Goal: Task Accomplishment & Management: Use online tool/utility

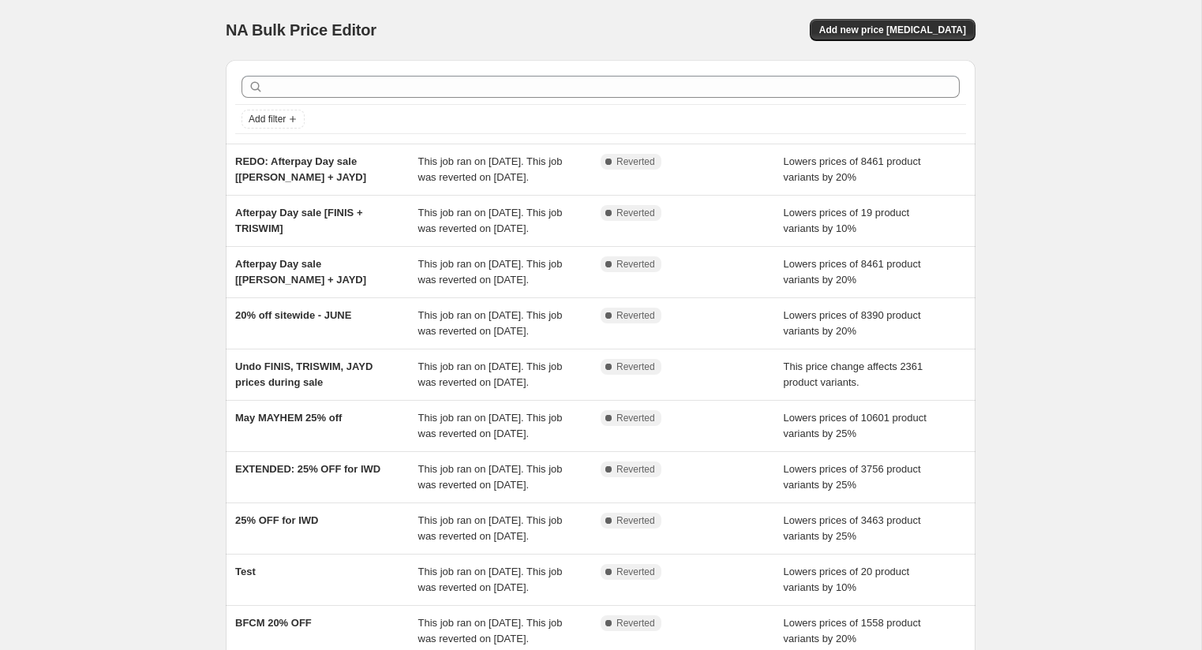
click at [1065, 213] on div "NA Bulk Price Editor. This page is ready NA Bulk Price Editor Add new price [ME…" at bounding box center [600, 406] width 1201 height 813
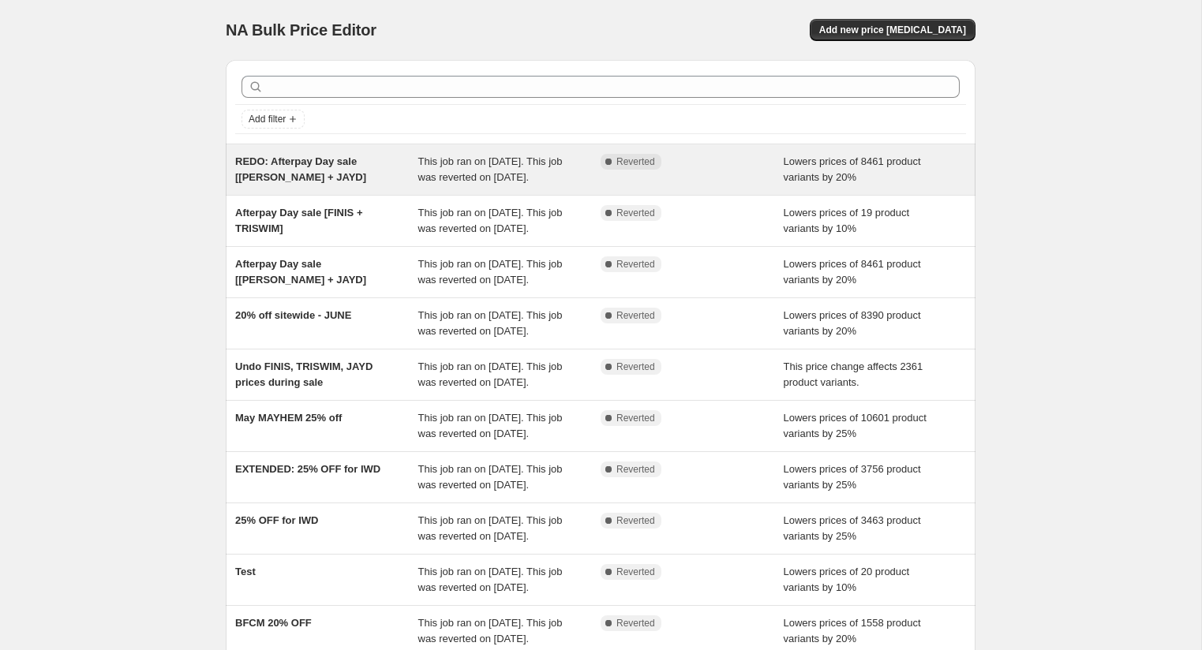
click at [849, 183] on span "Lowers prices of 8461 product variants by 20%" at bounding box center [852, 169] width 137 height 28
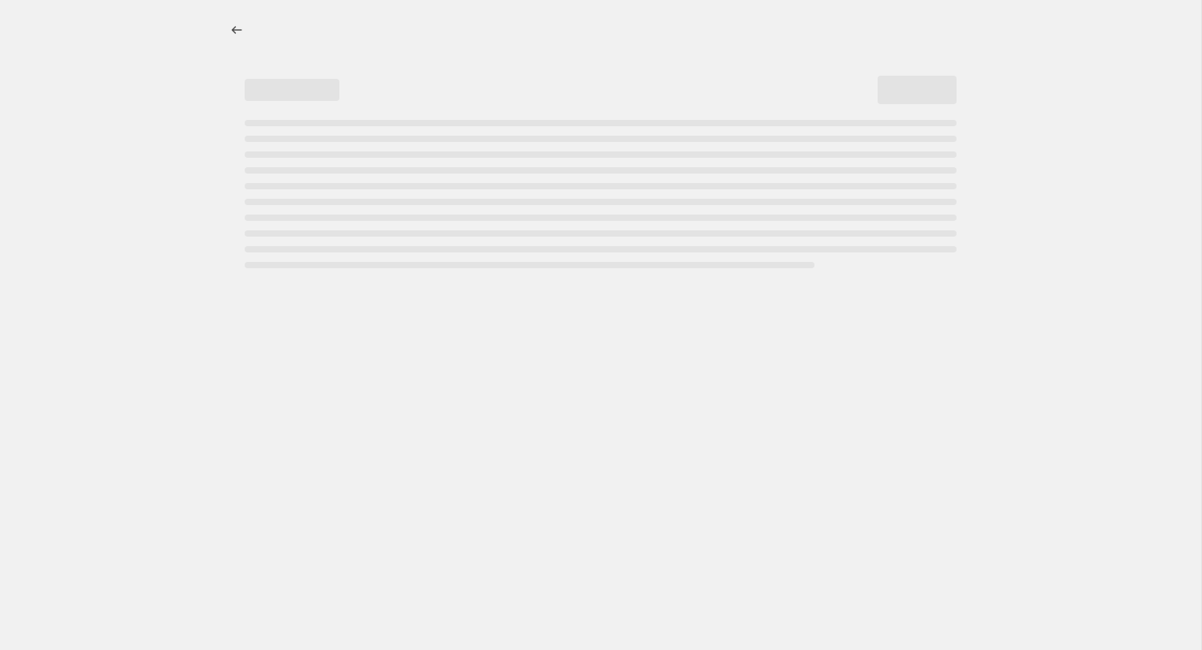
select select "percentage"
select select "vendor"
select select "collection"
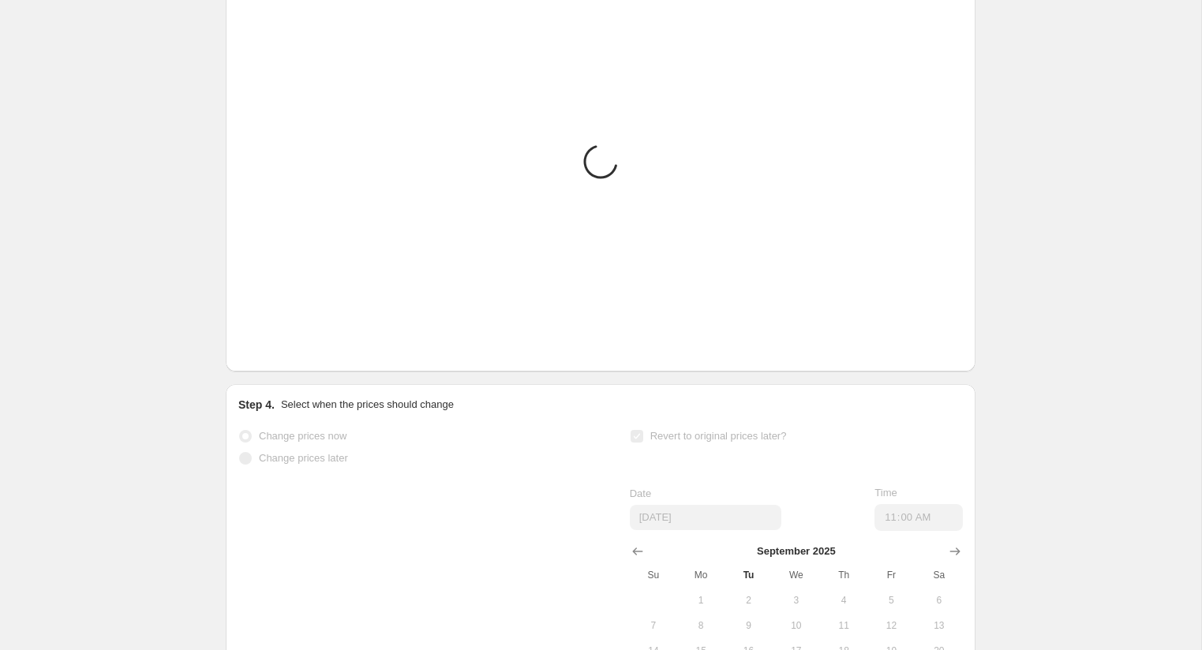
scroll to position [1479, 0]
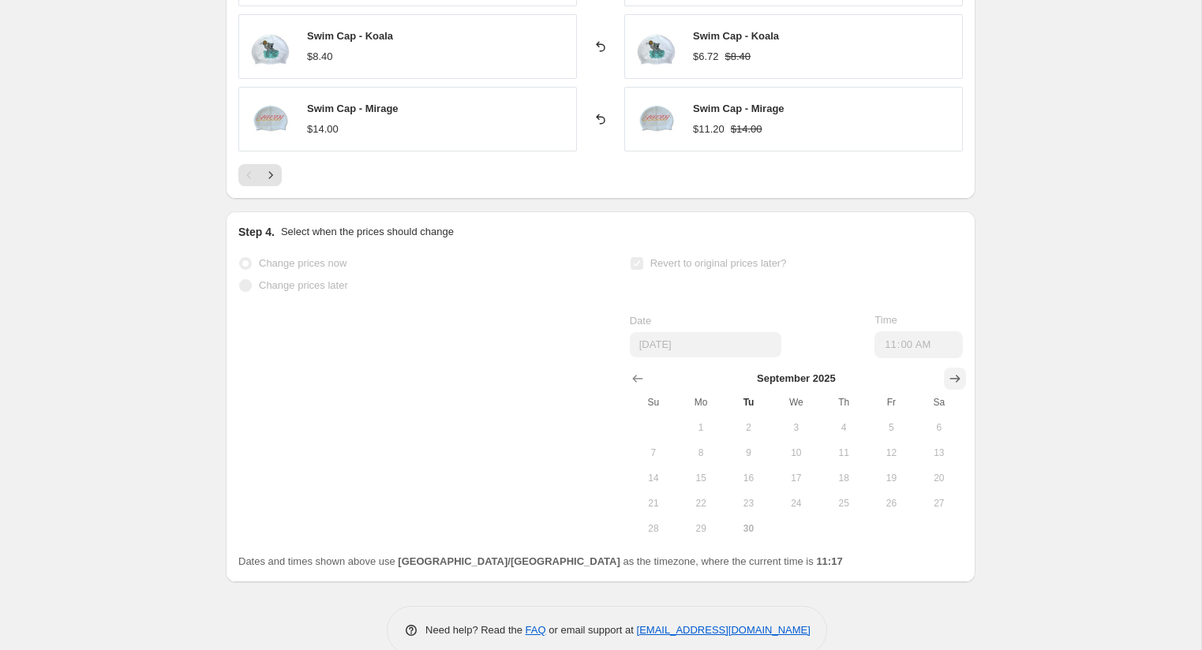
drag, startPoint x: 1074, startPoint y: 208, endPoint x: 953, endPoint y: 339, distance: 178.2
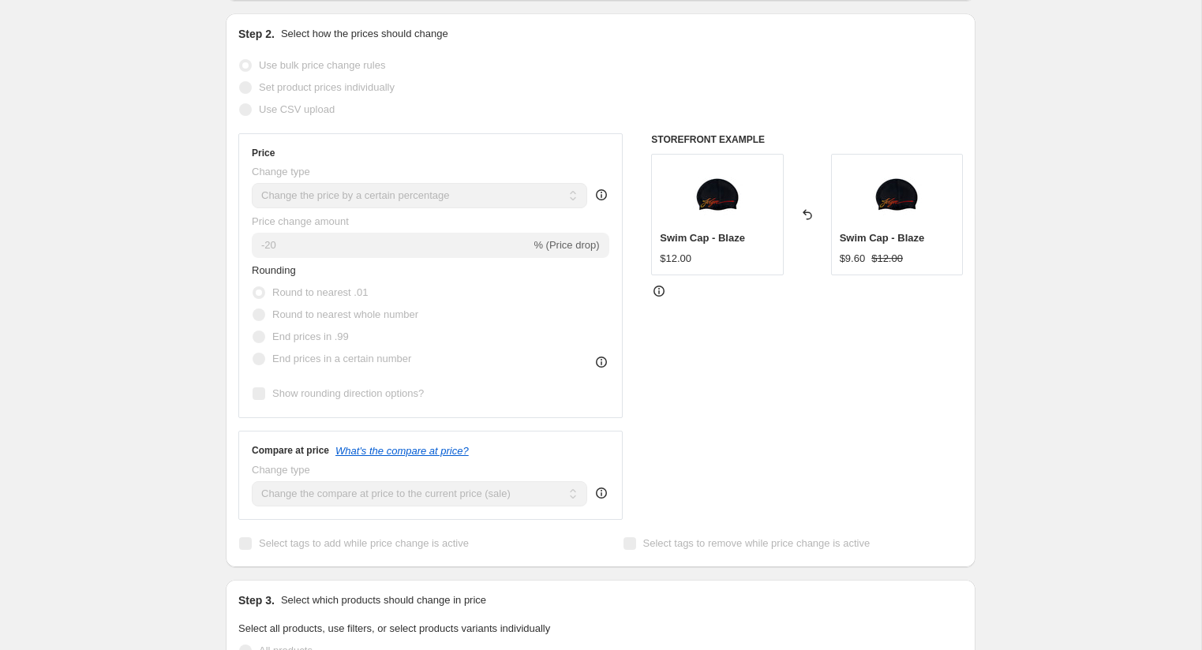
scroll to position [0, 0]
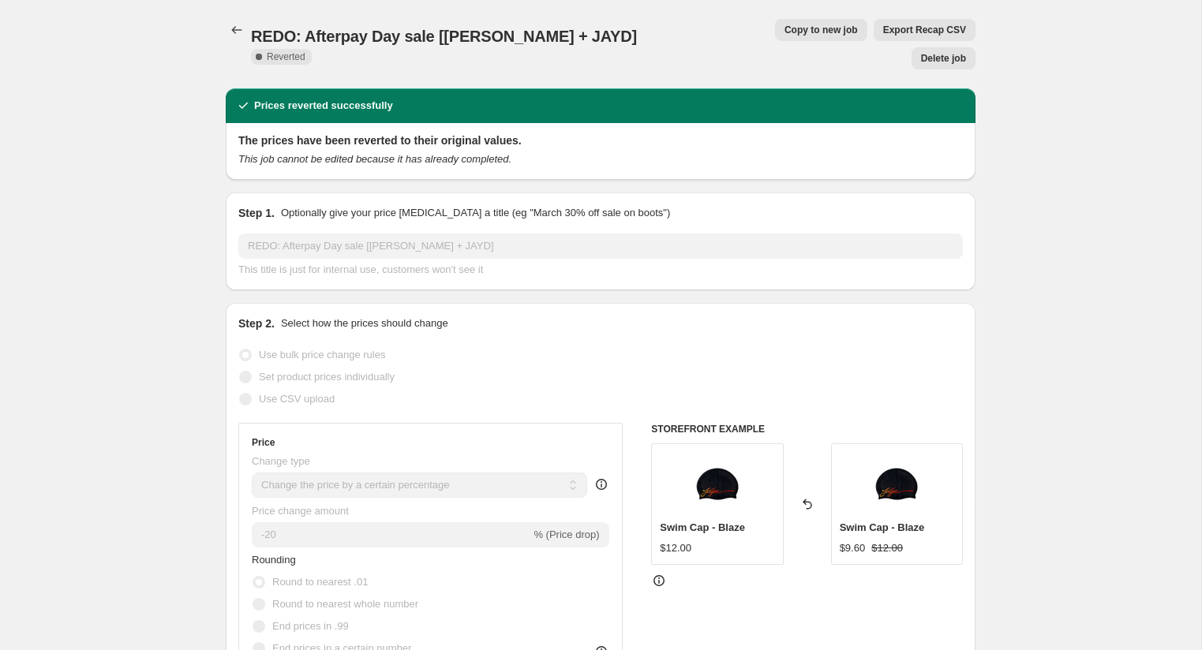
click at [355, 152] on div "This job cannot be edited because it has already completed." at bounding box center [600, 160] width 724 height 16
click at [784, 27] on span "Copy to new job" at bounding box center [820, 30] width 73 height 13
select select "percentage"
select select "vendor"
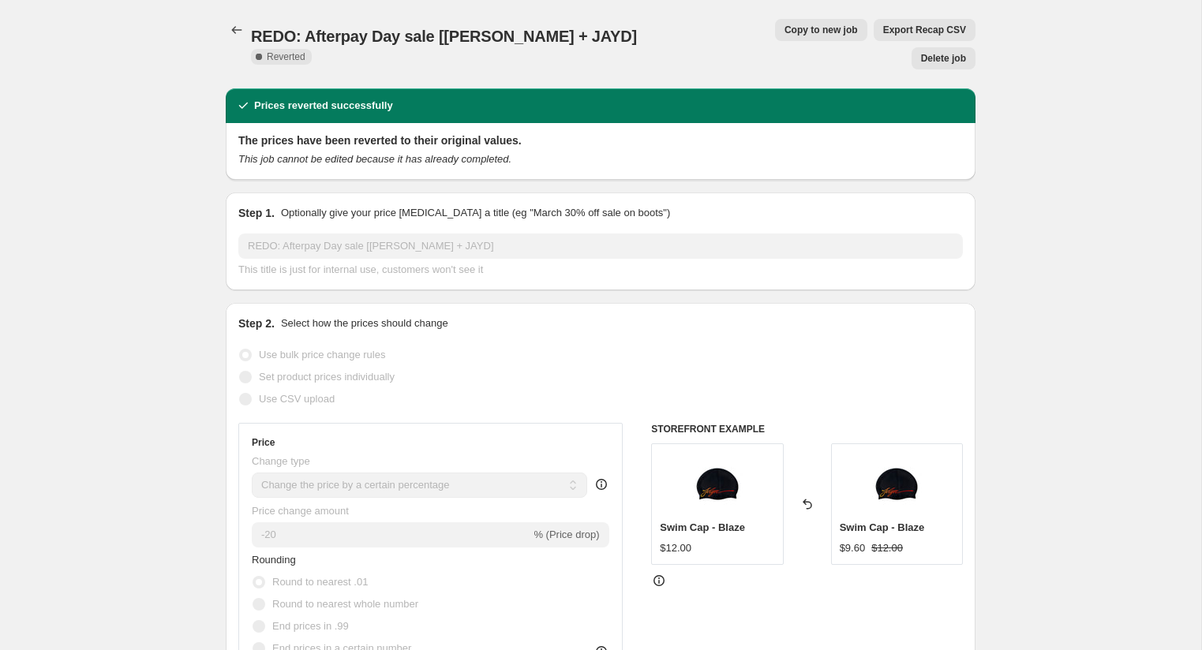
select select "collection"
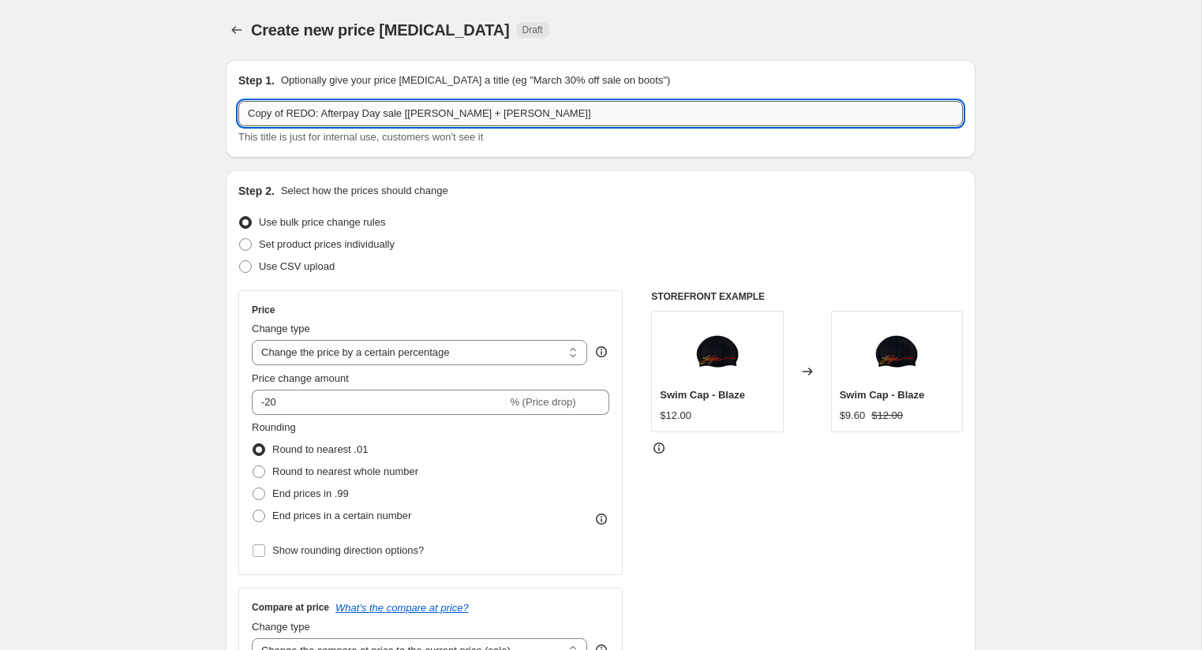
click at [295, 119] on input "Copy of REDO: Afterpay Day sale [JOLYN + JAYD]" at bounding box center [600, 113] width 724 height 25
click at [286, 115] on input "Copy of REDO: Afterpay Day sale [JOLYN + JAYD]" at bounding box center [600, 113] width 724 height 25
type input "October - REDO: Afterpay Day sale [JOLYN + JAYD]"
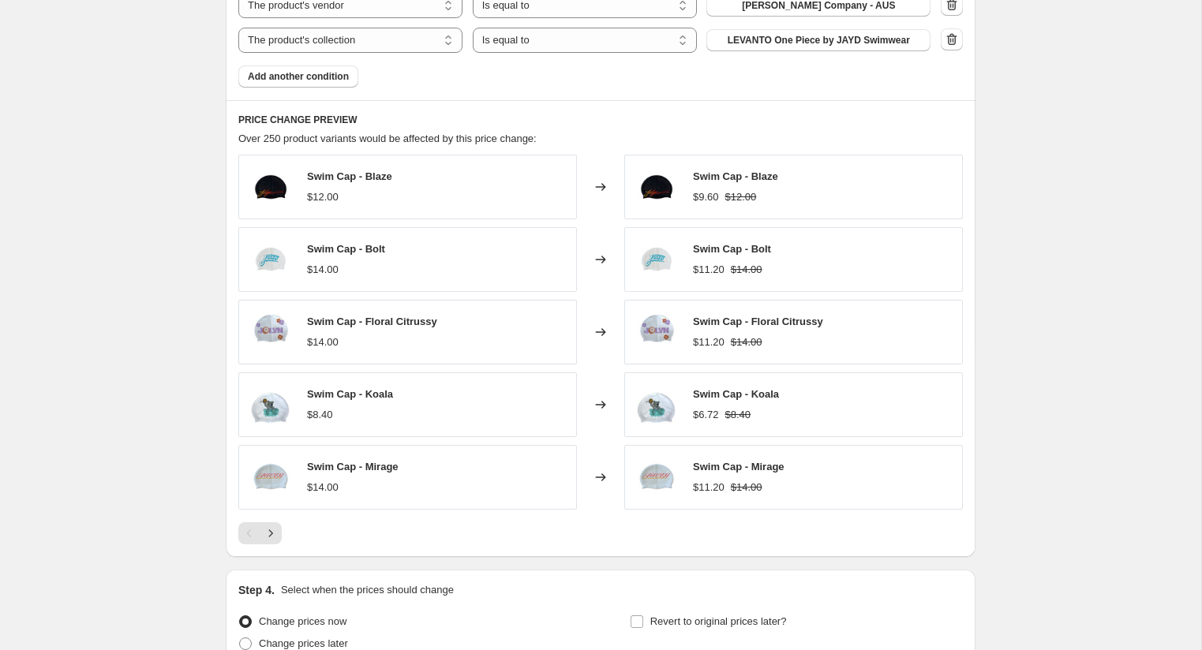
scroll to position [1140, 0]
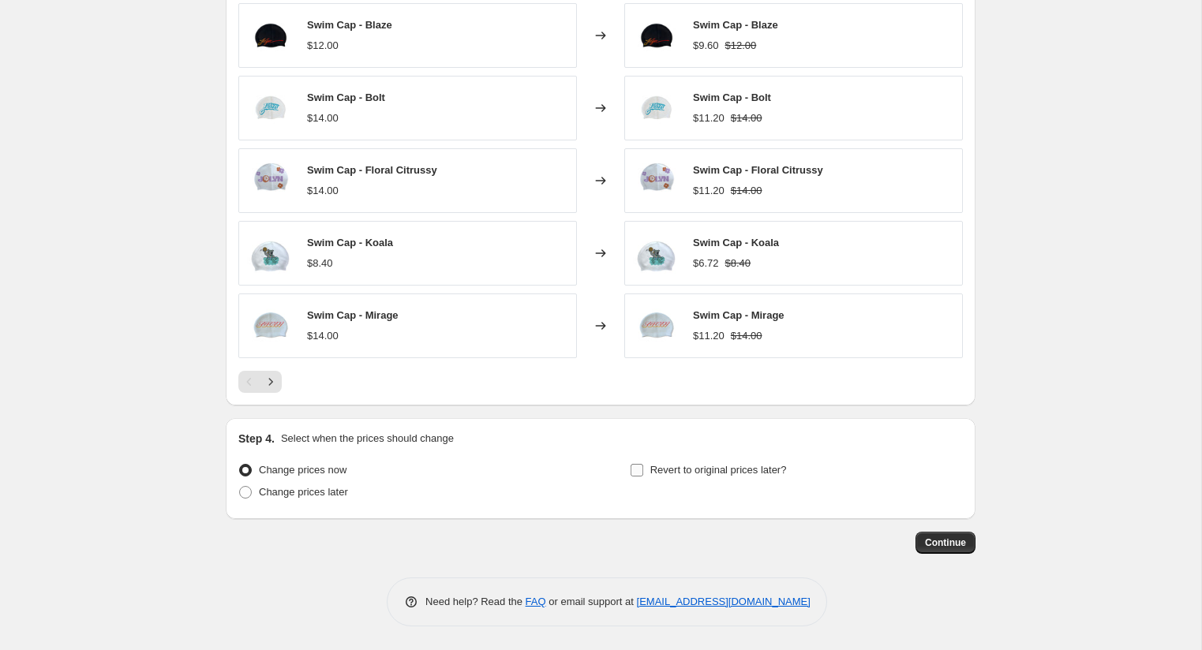
click at [674, 471] on span "Revert to original prices later?" at bounding box center [718, 470] width 137 height 12
click at [643, 471] on input "Revert to original prices later?" at bounding box center [637, 470] width 13 height 13
checkbox input "true"
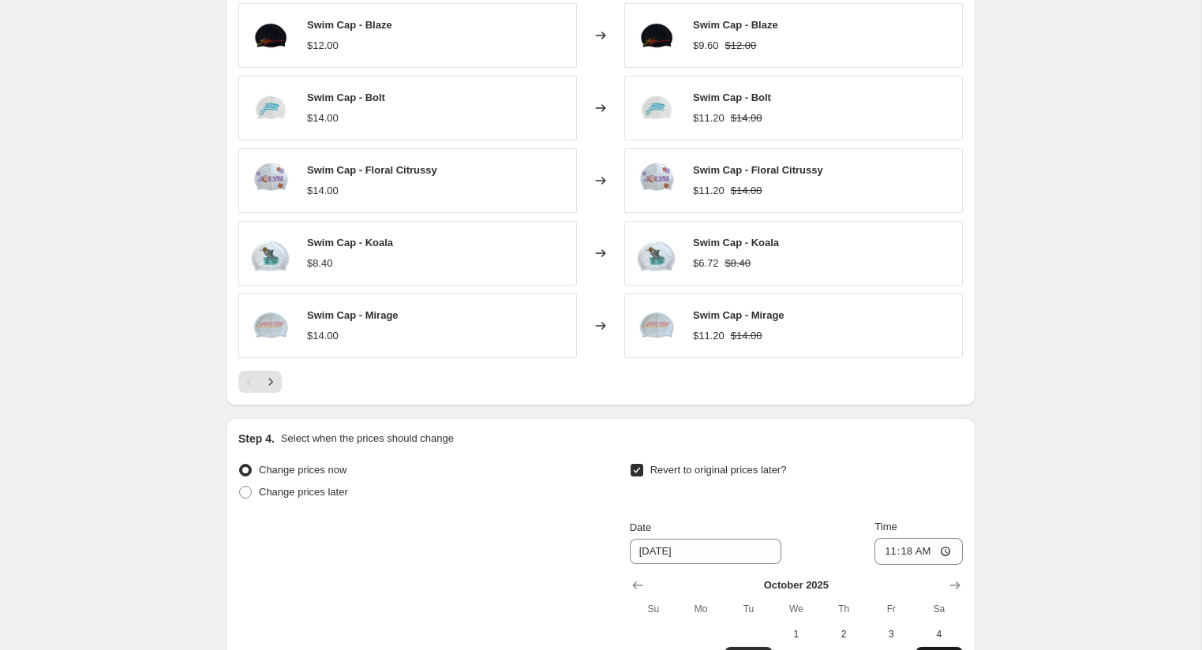
scroll to position [1409, 0]
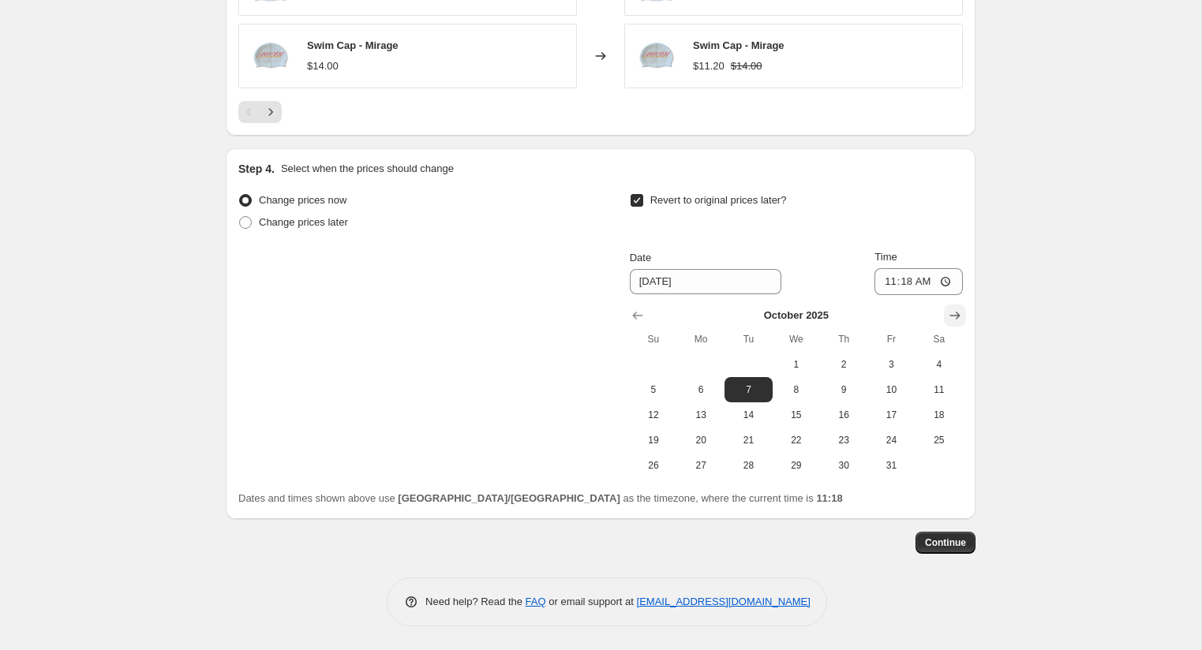
click at [960, 316] on icon "Show next month, November 2025" at bounding box center [955, 316] width 16 height 16
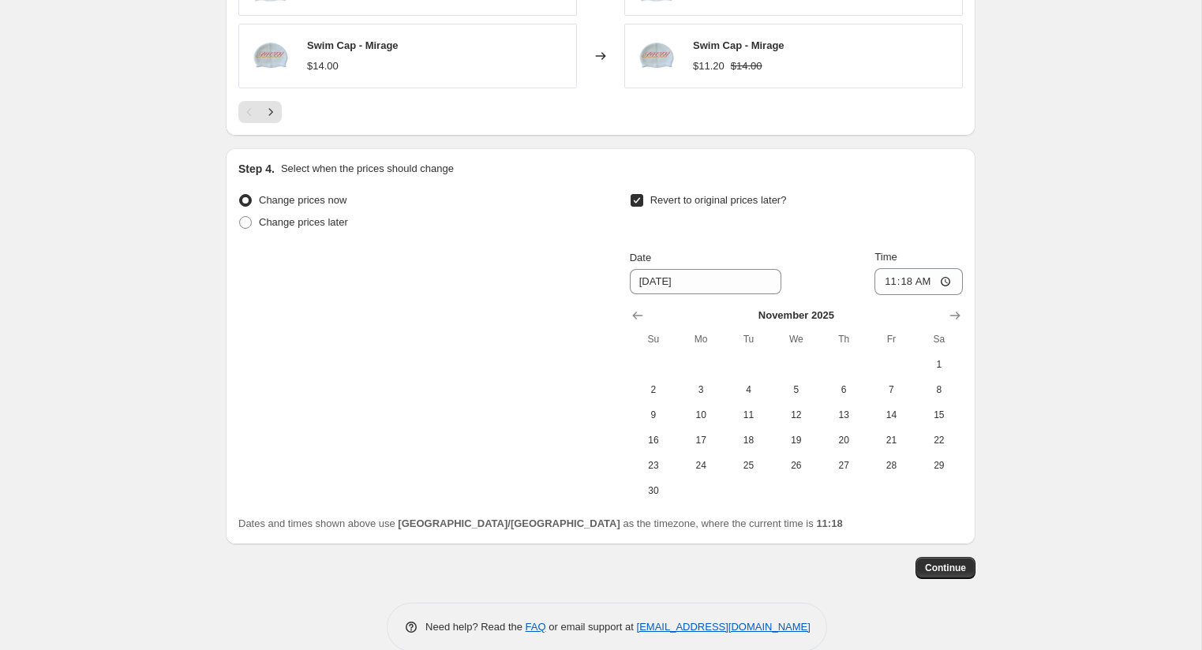
drag, startPoint x: 658, startPoint y: 491, endPoint x: 687, endPoint y: 503, distance: 31.1
click at [658, 491] on span "30" at bounding box center [653, 491] width 35 height 13
click at [922, 285] on input "11:18" at bounding box center [918, 281] width 88 height 27
click at [956, 316] on icon "Show next month, December 2025" at bounding box center [955, 316] width 16 height 16
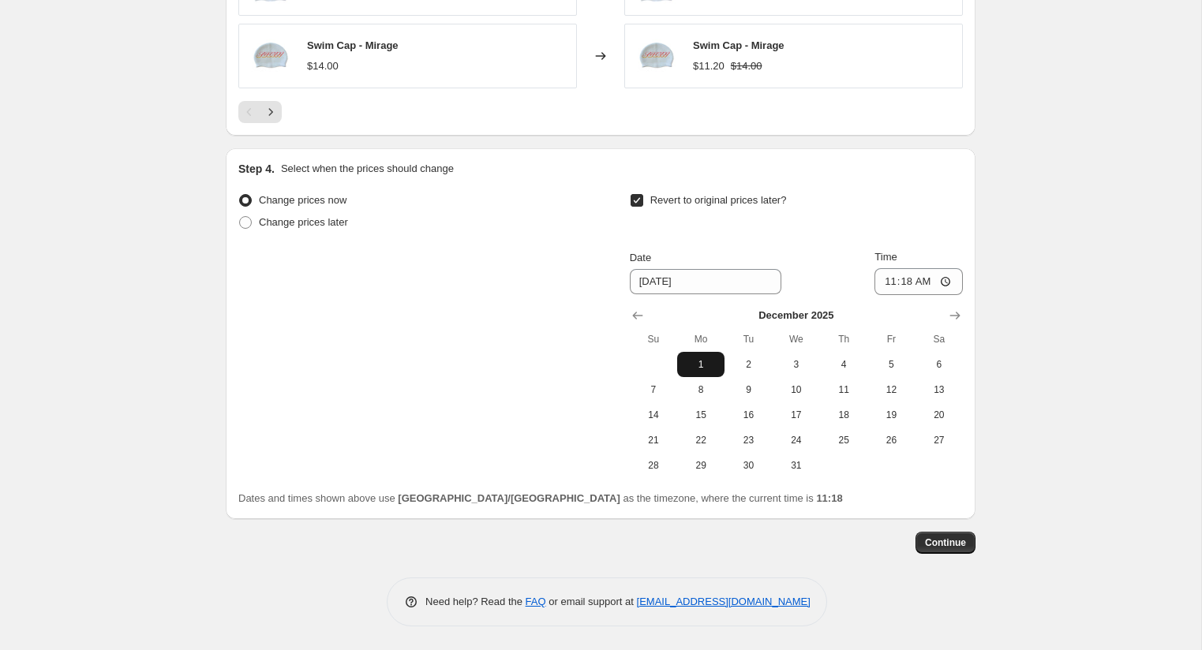
drag, startPoint x: 698, startPoint y: 368, endPoint x: 739, endPoint y: 364, distance: 41.2
click at [698, 368] on span "1" at bounding box center [700, 364] width 35 height 13
type input "12/1/2025"
click at [917, 281] on input "11:18" at bounding box center [918, 281] width 88 height 27
click at [888, 282] on input "11:18" at bounding box center [918, 281] width 88 height 27
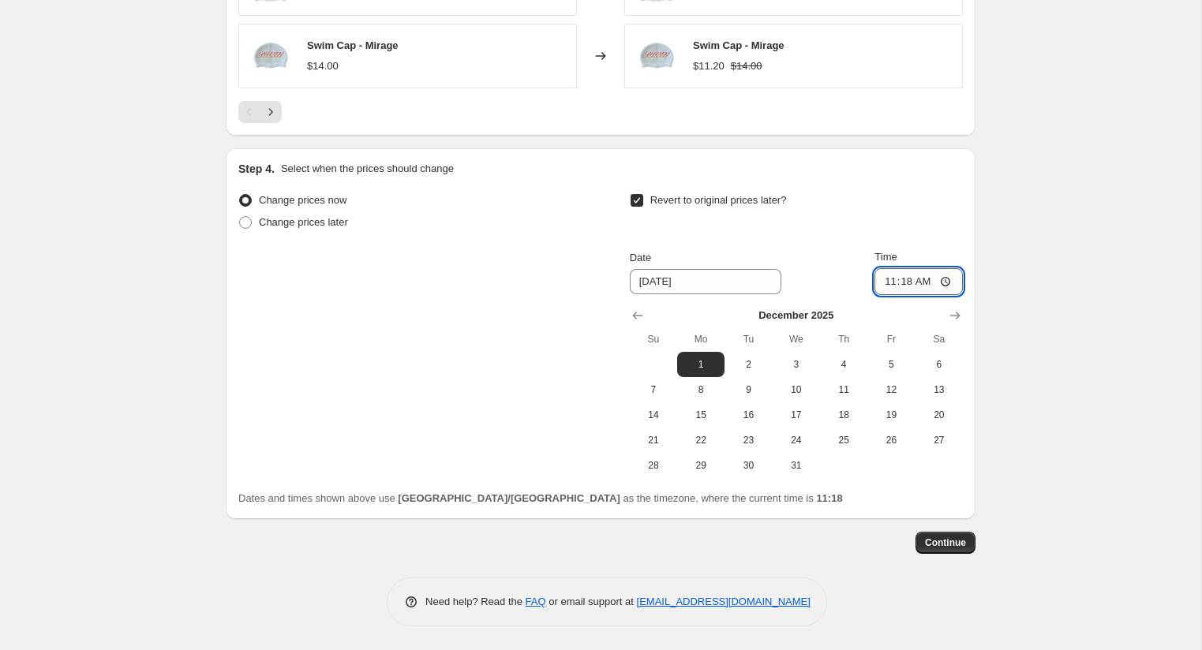
click at [900, 282] on input "11:18" at bounding box center [918, 281] width 88 height 27
type input "11:00"
drag, startPoint x: 1033, startPoint y: 226, endPoint x: 917, endPoint y: 515, distance: 311.3
drag, startPoint x: 634, startPoint y: 203, endPoint x: 365, endPoint y: 341, distance: 303.2
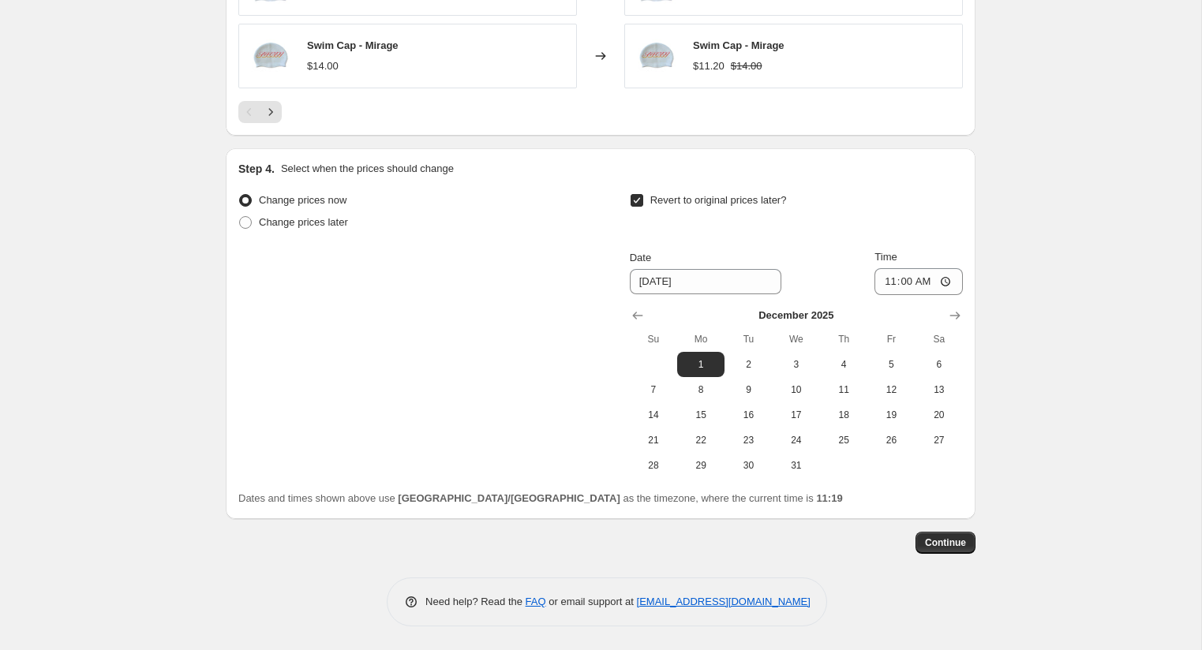
click at [634, 203] on input "Revert to original prices later?" at bounding box center [637, 200] width 13 height 13
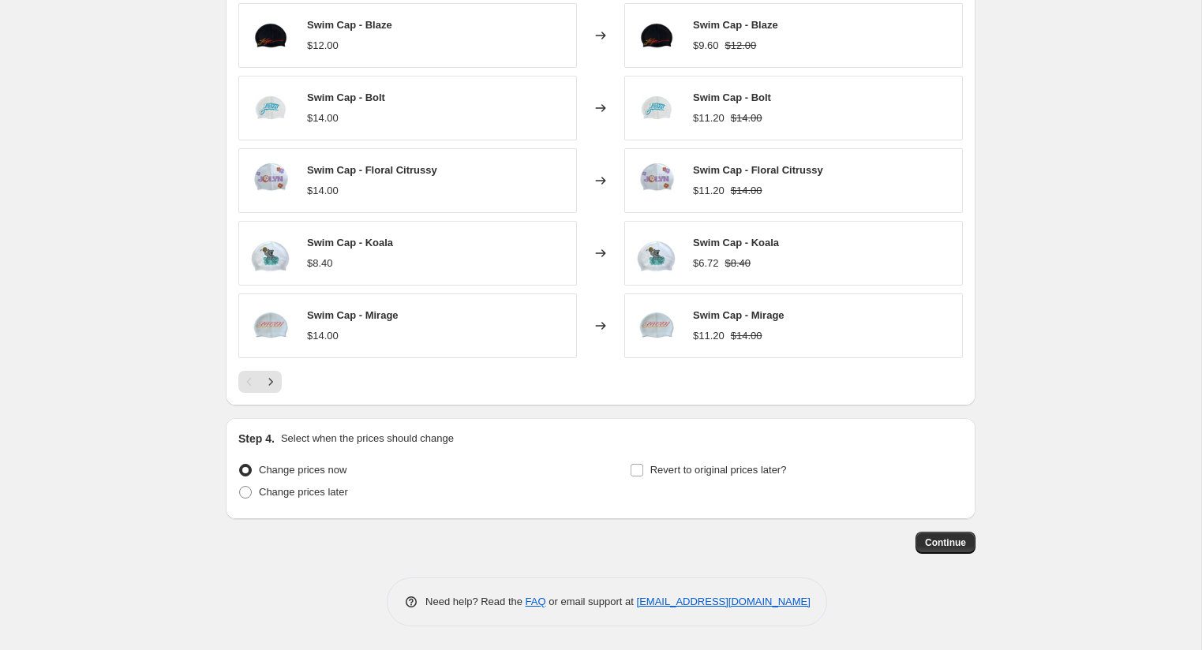
click at [635, 474] on input "Revert to original prices later?" at bounding box center [637, 470] width 13 height 13
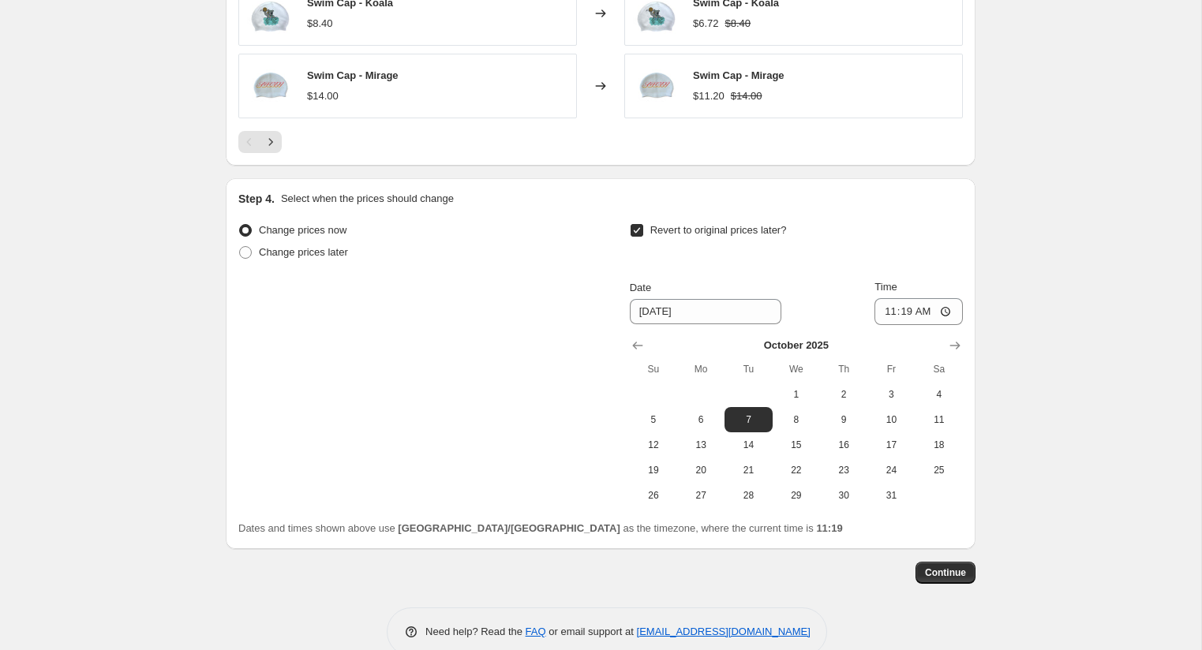
scroll to position [1383, 0]
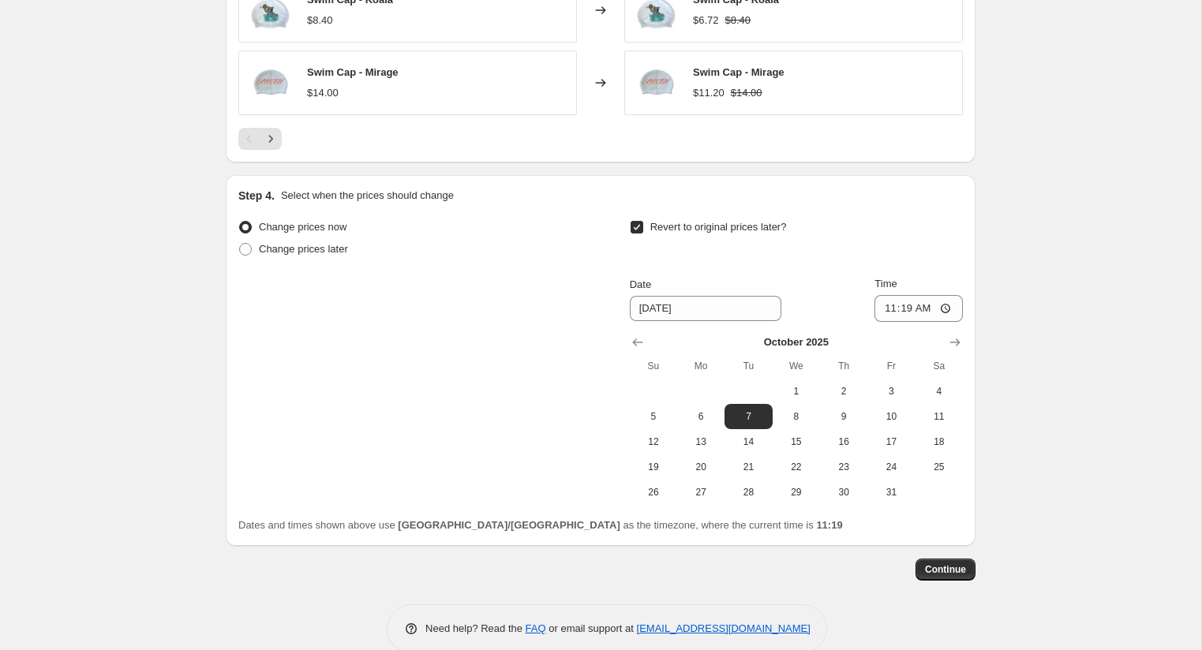
click at [637, 225] on input "Revert to original prices later?" at bounding box center [637, 227] width 13 height 13
checkbox input "false"
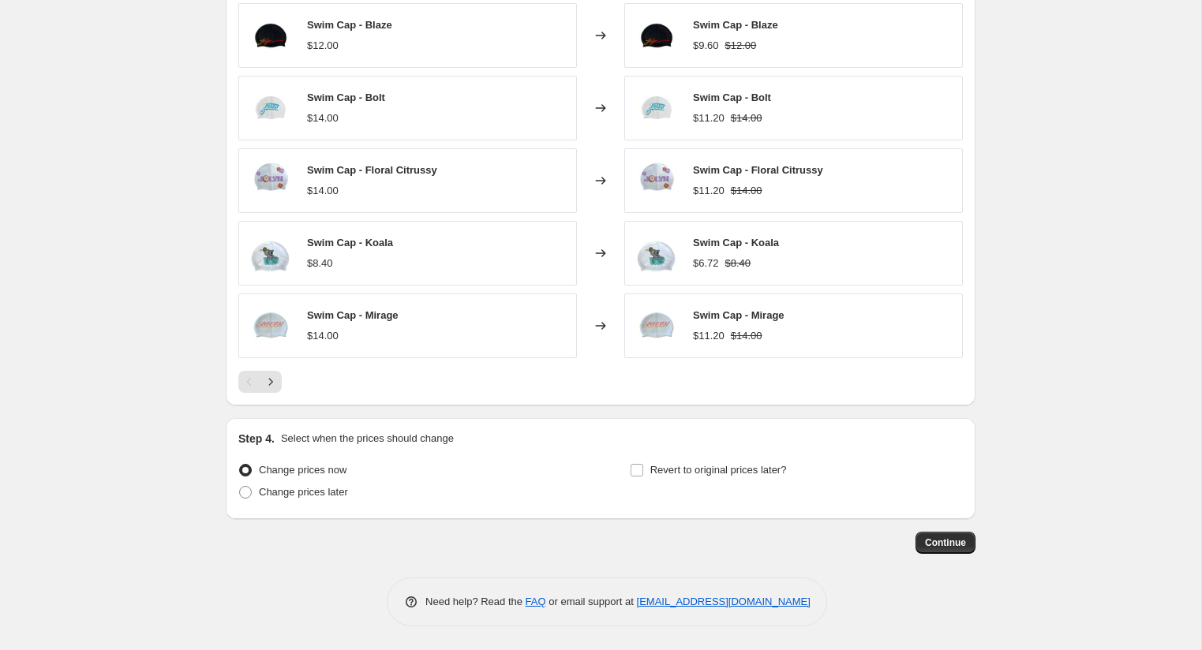
click at [940, 544] on span "Continue" at bounding box center [945, 543] width 41 height 13
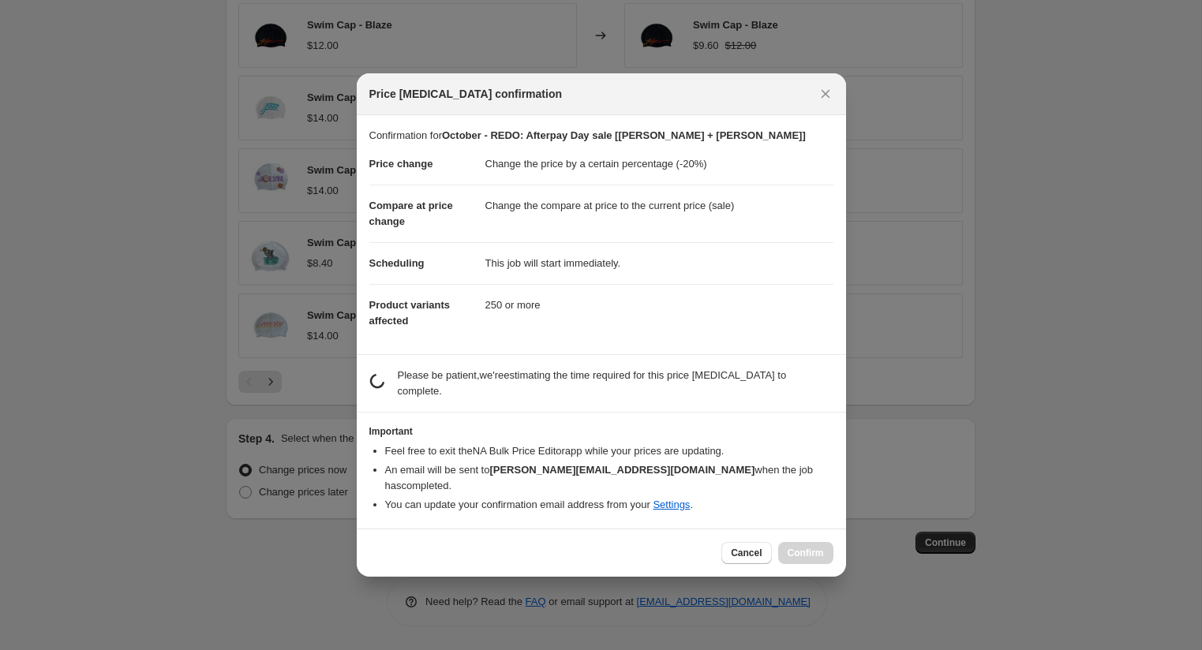
click at [489, 546] on div "Cancel Confirm" at bounding box center [601, 553] width 464 height 22
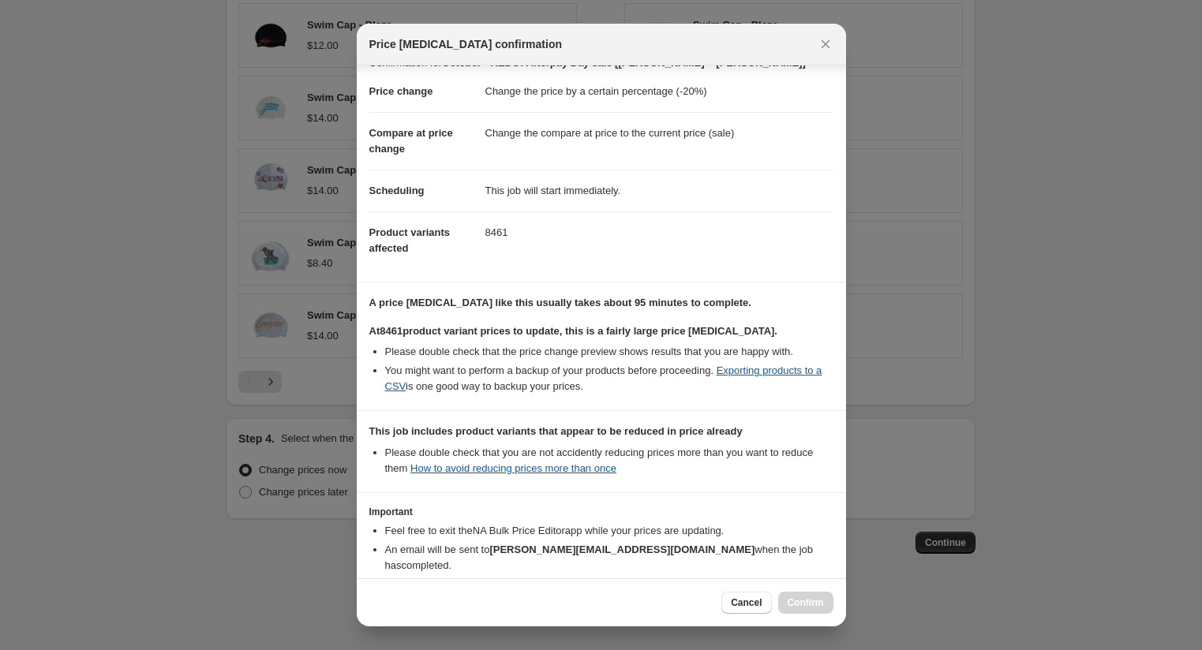
scroll to position [101, 0]
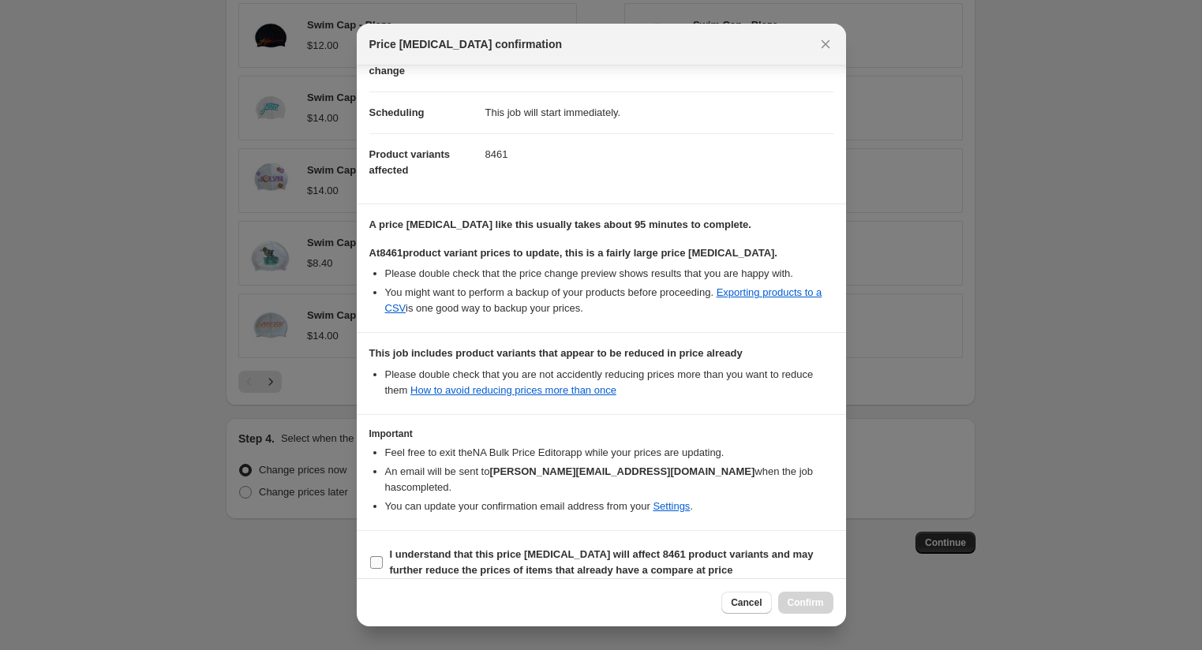
click at [375, 556] on input "I understand that this price change job will affect 8461 product variants and m…" at bounding box center [376, 562] width 13 height 13
checkbox input "true"
click at [797, 605] on span "Confirm" at bounding box center [806, 603] width 36 height 13
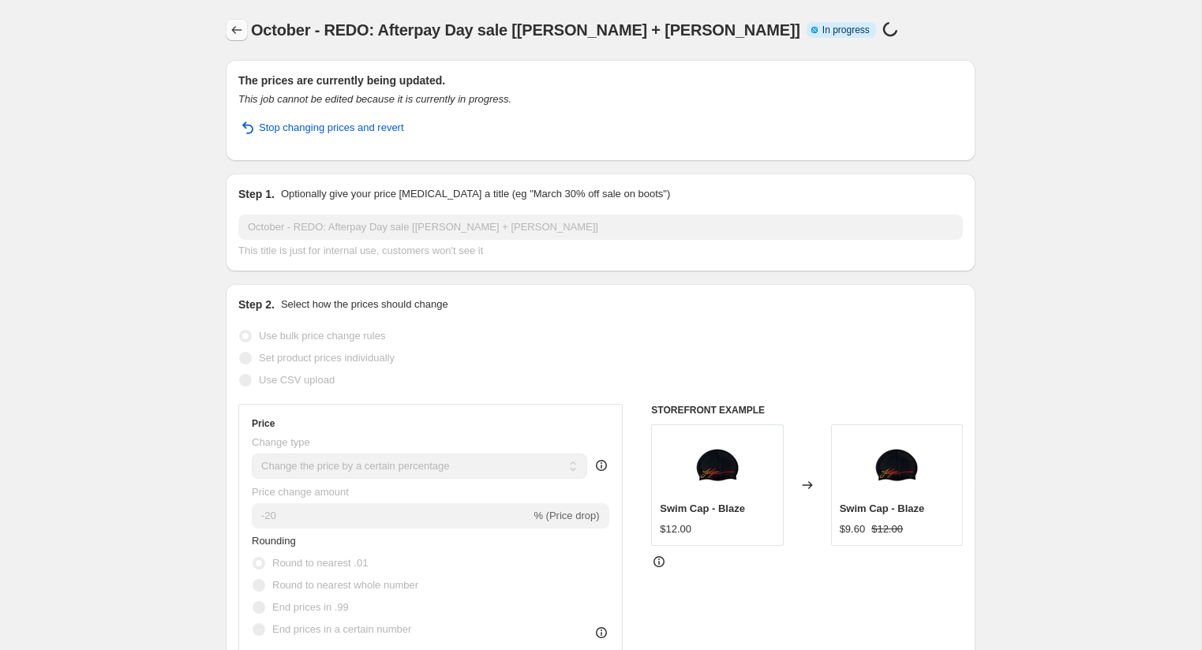
click at [234, 30] on icon "Price change jobs" at bounding box center [237, 30] width 10 height 8
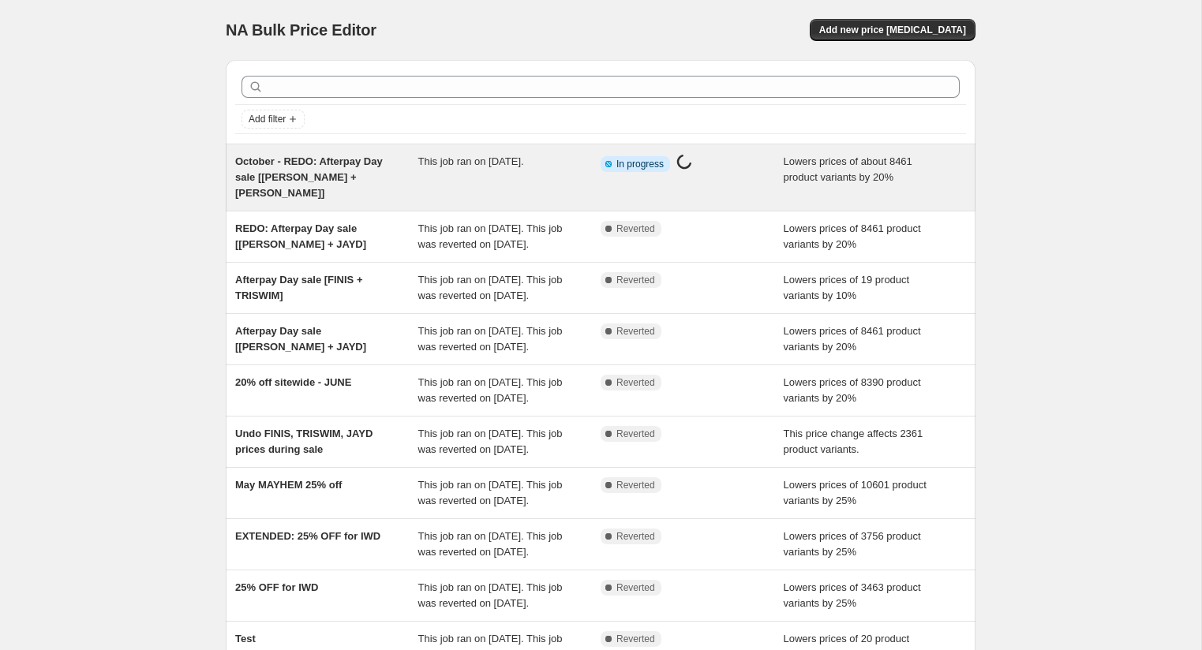
drag, startPoint x: 1050, startPoint y: 171, endPoint x: 905, endPoint y: 174, distance: 144.5
click at [1050, 171] on div "NA Bulk Price Editor. This page is ready NA Bulk Price Editor Add new price cha…" at bounding box center [600, 414] width 1201 height 829
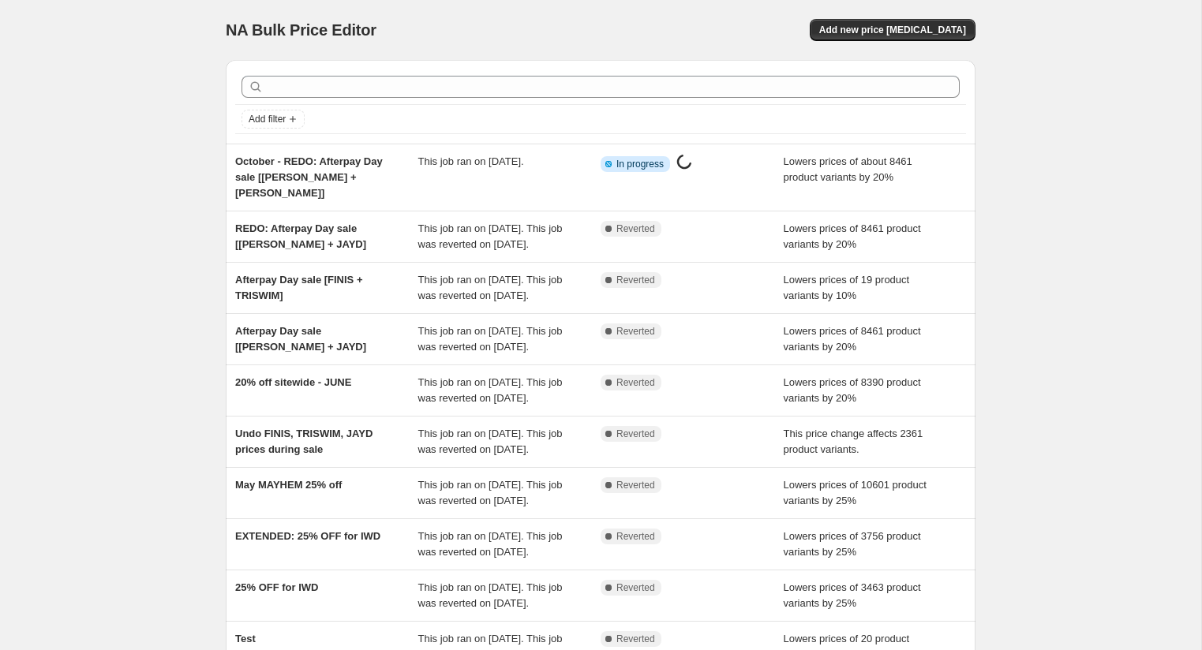
click at [102, 51] on div "NA Bulk Price Editor. This page is ready NA Bulk Price Editor Add new price cha…" at bounding box center [600, 414] width 1201 height 829
